Goal: Check status: Check status

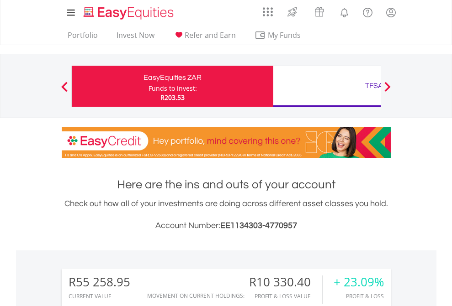
scroll to position [88, 143]
click at [148, 86] on div "Funds to invest:" at bounding box center [172, 88] width 48 height 9
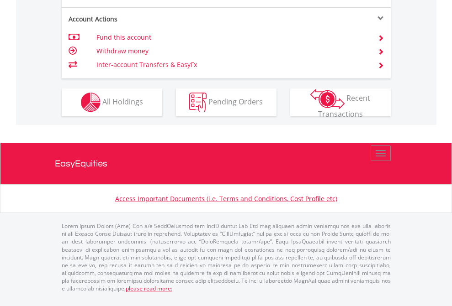
scroll to position [894, 0]
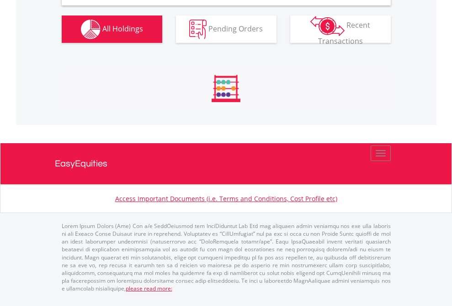
scroll to position [883, 0]
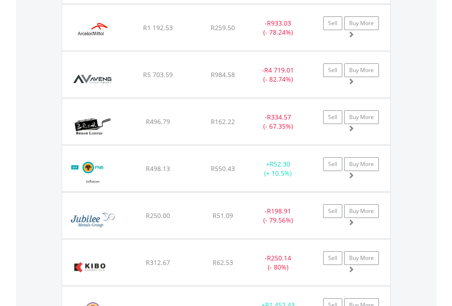
scroll to position [66, 0]
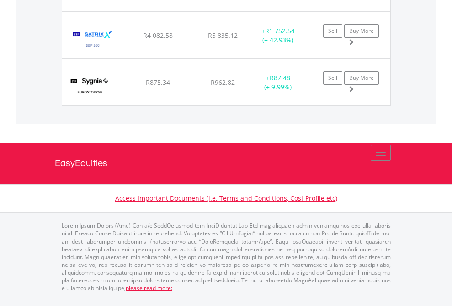
scroll to position [88, 143]
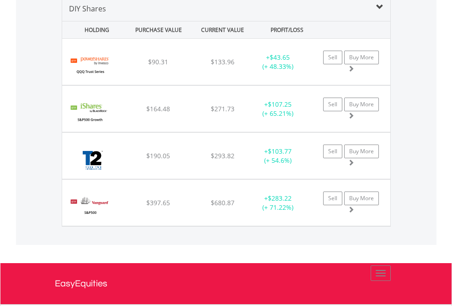
scroll to position [883, 0]
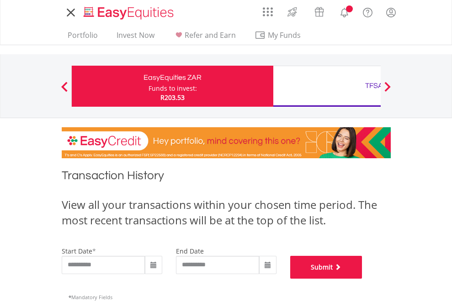
click at [362, 279] on button "Submit" at bounding box center [326, 267] width 72 height 23
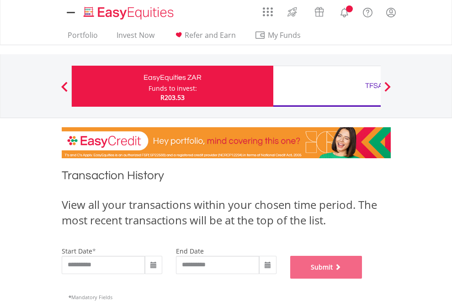
scroll to position [370, 0]
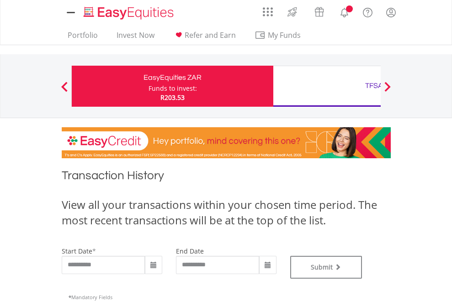
click at [327, 86] on div "TFSA" at bounding box center [374, 85] width 190 height 13
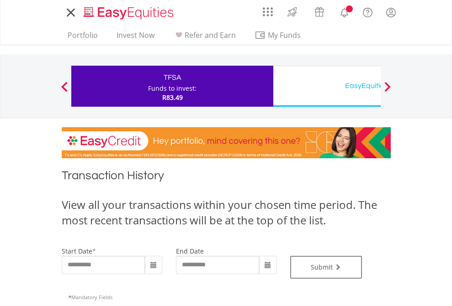
type input "**********"
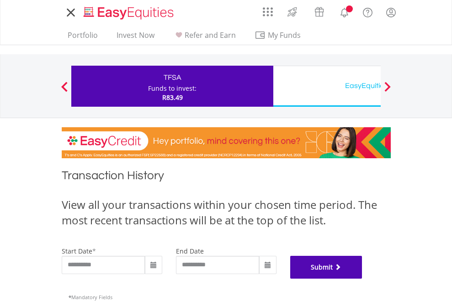
click at [362, 279] on button "Submit" at bounding box center [326, 267] width 72 height 23
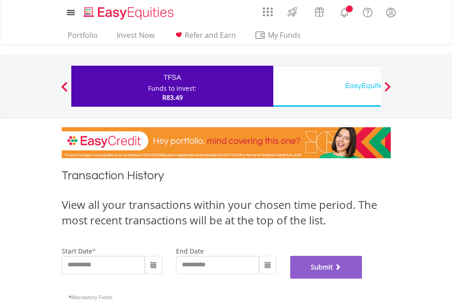
scroll to position [370, 0]
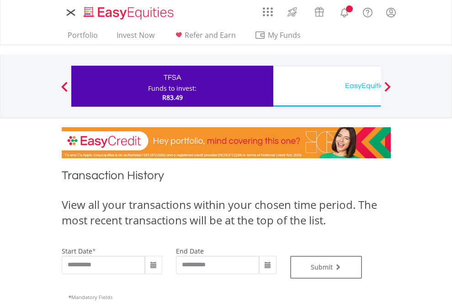
click at [327, 86] on div "EasyEquities USD" at bounding box center [374, 85] width 190 height 13
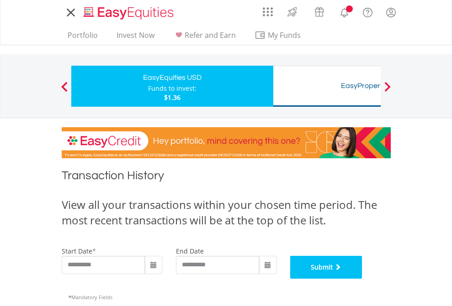
click at [362, 279] on button "Submit" at bounding box center [326, 267] width 72 height 23
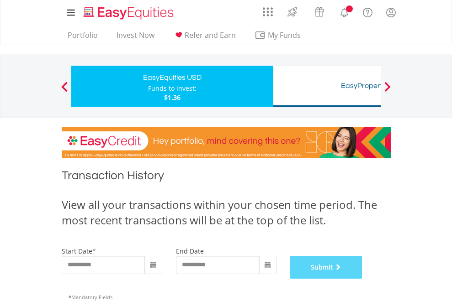
scroll to position [370, 0]
